Goal: Find specific page/section: Find specific page/section

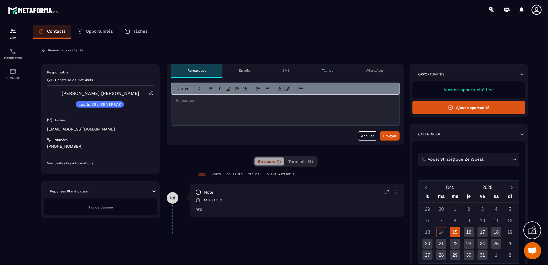
click at [186, 105] on div at bounding box center [285, 110] width 228 height 31
click at [46, 51] on icon at bounding box center [43, 50] width 5 height 5
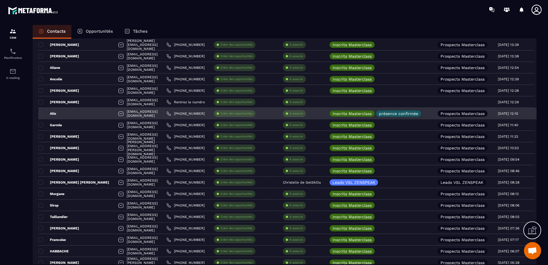
scroll to position [286, 0]
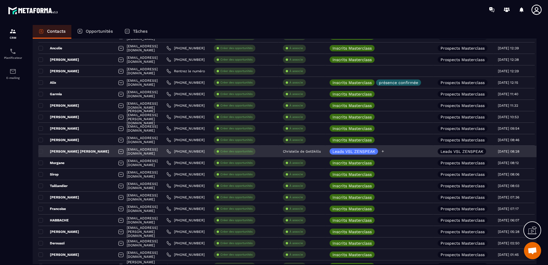
click at [384, 150] on icon at bounding box center [383, 151] width 4 height 4
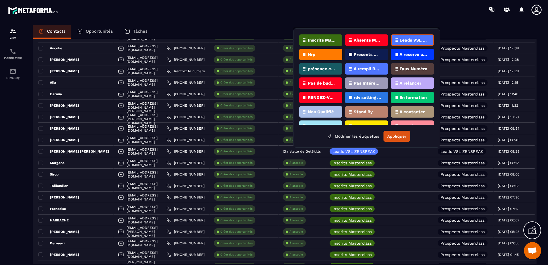
click at [319, 56] on div "Nrp" at bounding box center [320, 54] width 43 height 11
click at [400, 134] on button "Appliquer" at bounding box center [396, 136] width 27 height 11
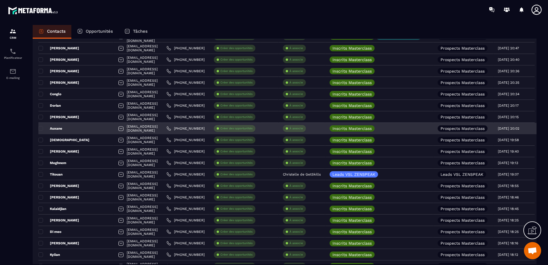
scroll to position [773, 0]
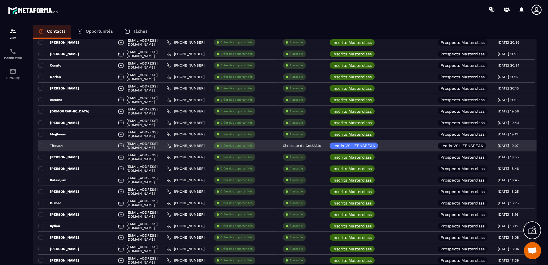
click at [81, 147] on div "Titouan" at bounding box center [75, 145] width 75 height 11
